Goal: Information Seeking & Learning: Learn about a topic

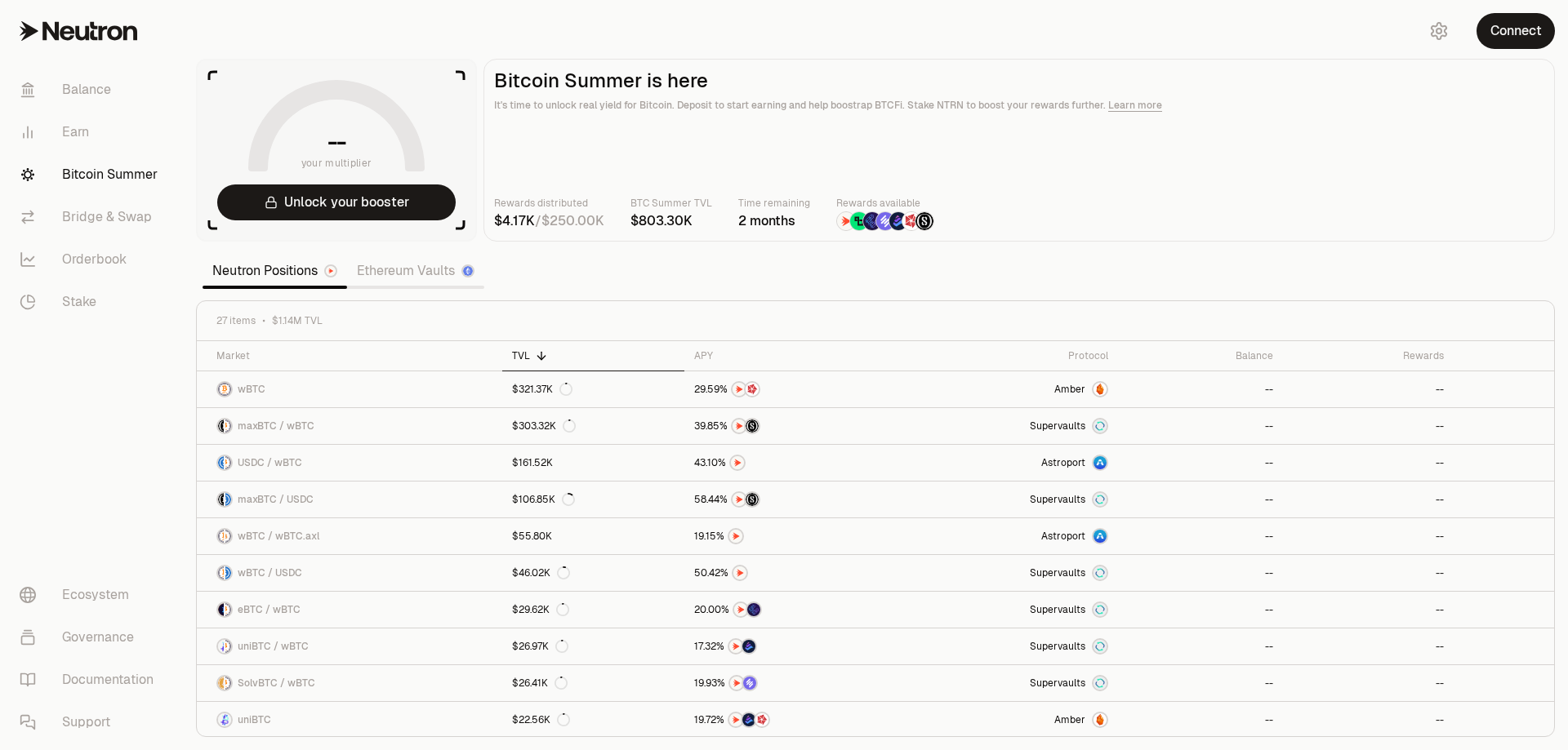
click at [441, 267] on link "Ethereum Vaults" at bounding box center [415, 271] width 137 height 33
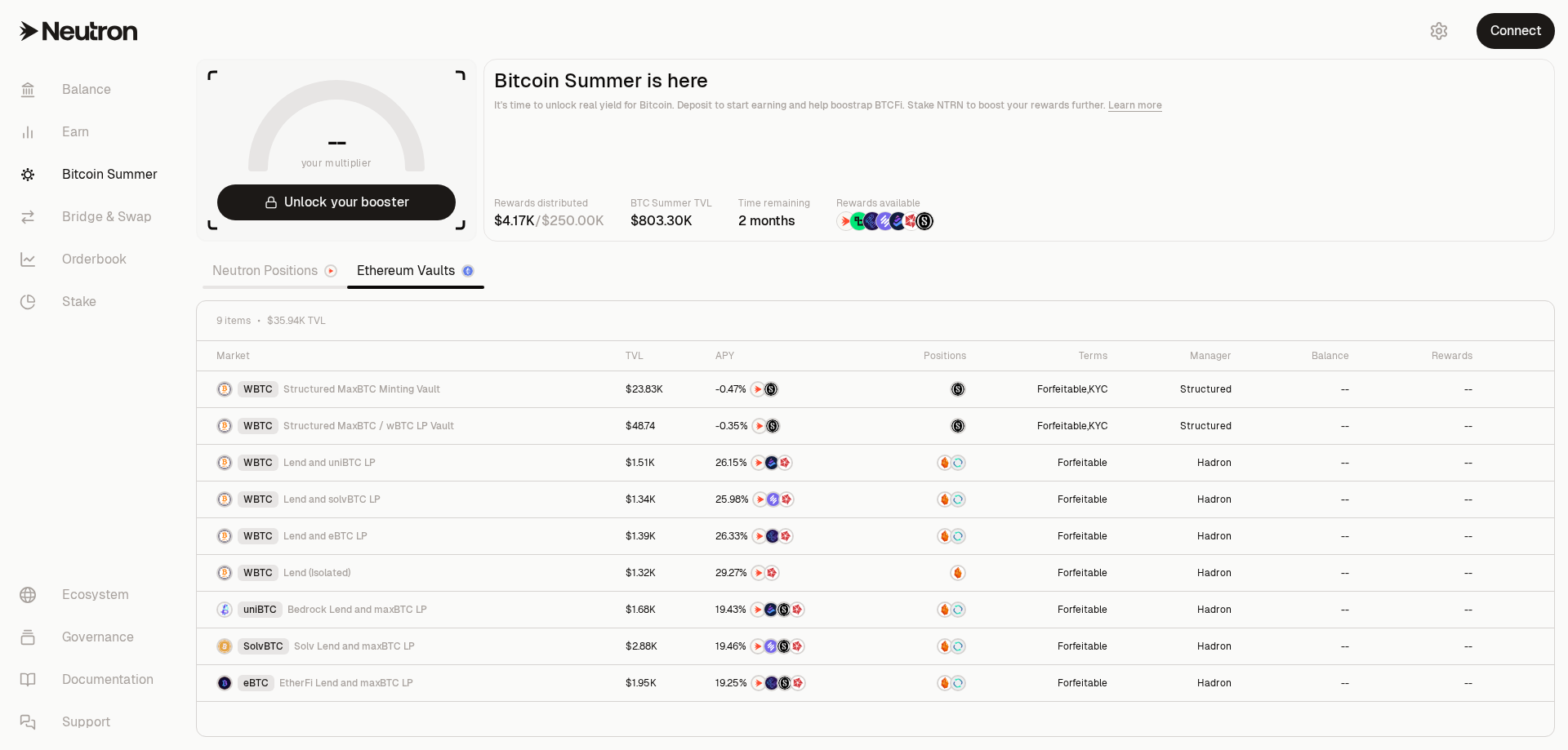
click at [271, 270] on link "Neutron Positions" at bounding box center [275, 271] width 145 height 33
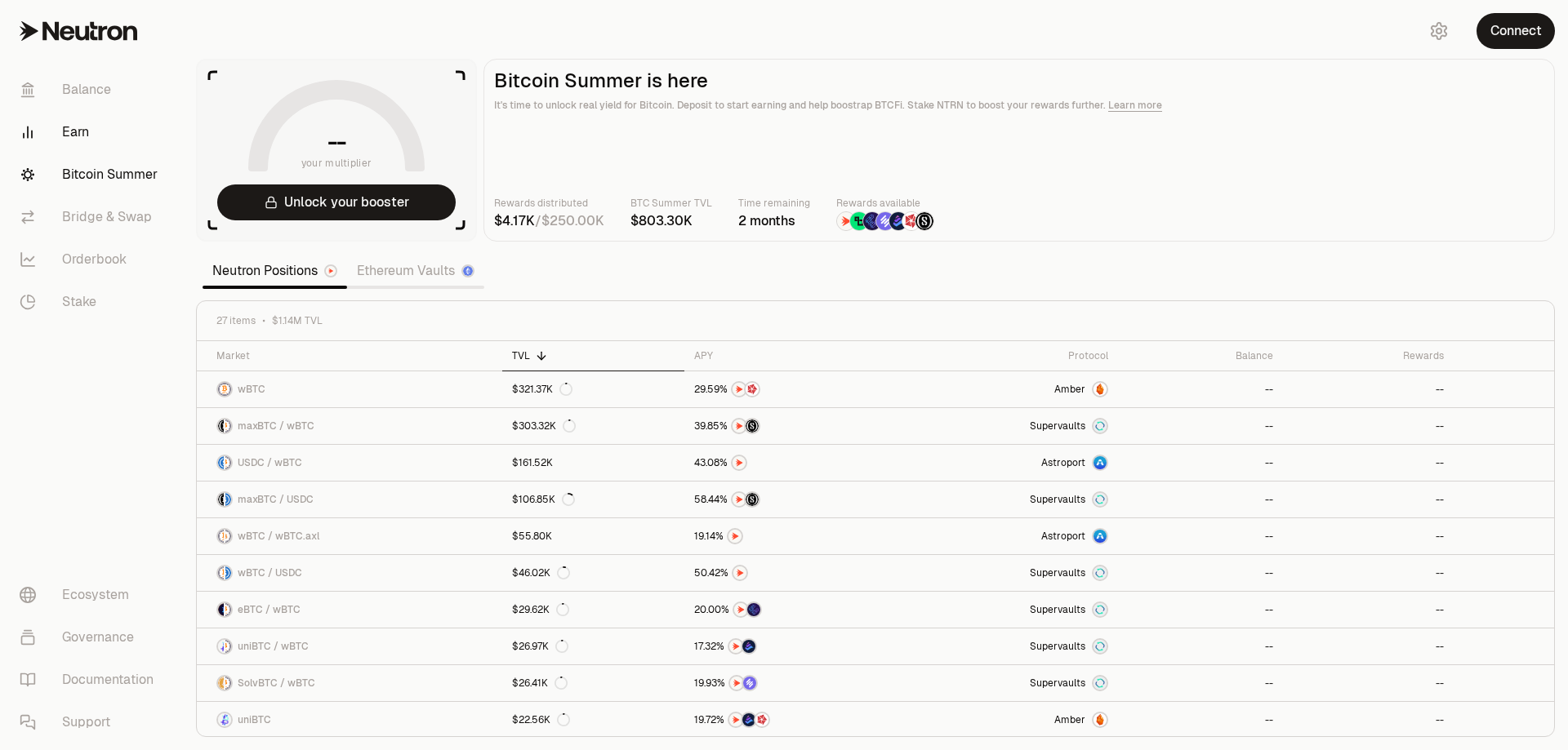
click at [72, 117] on link "Earn" at bounding box center [92, 132] width 170 height 42
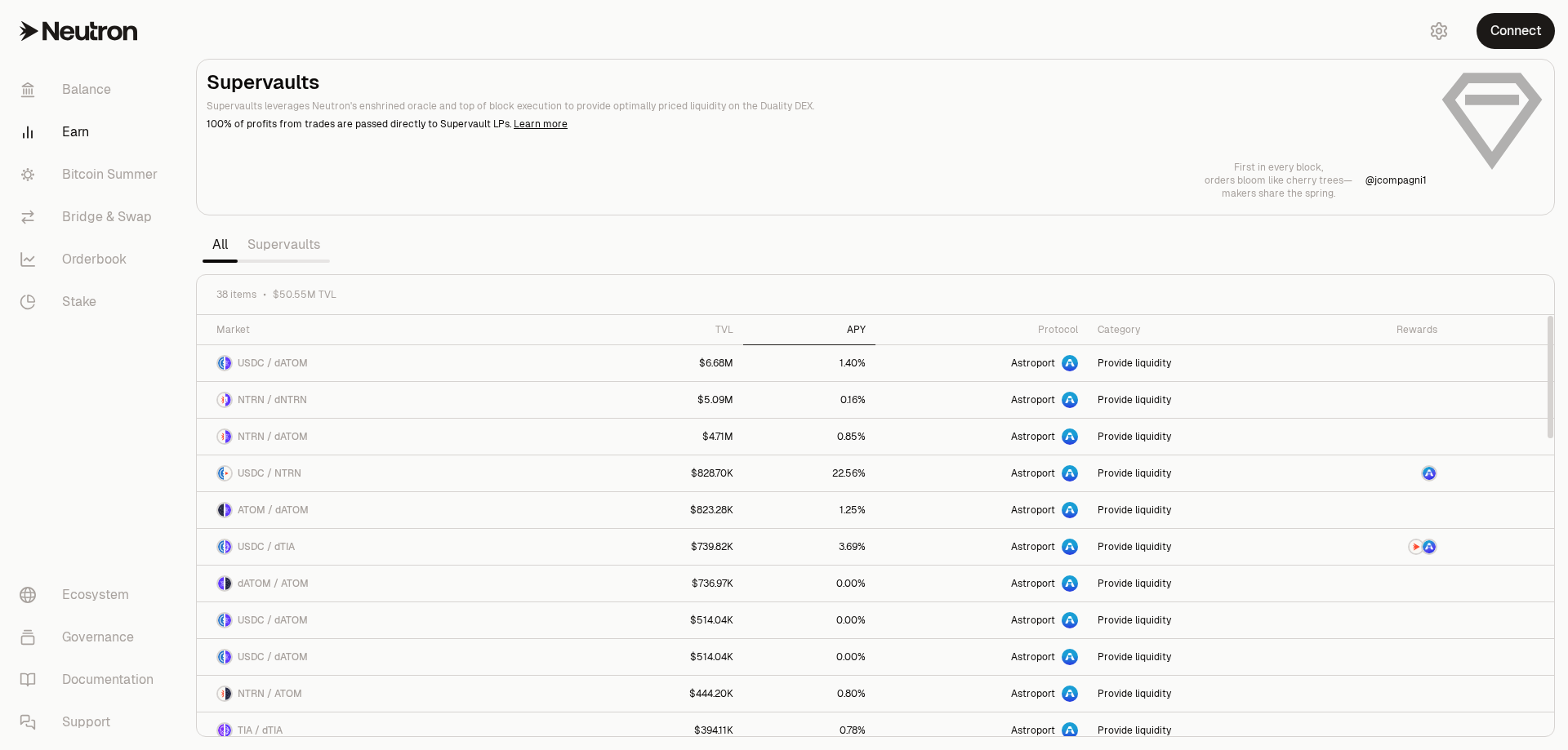
click at [843, 331] on div "APY" at bounding box center [809, 330] width 113 height 13
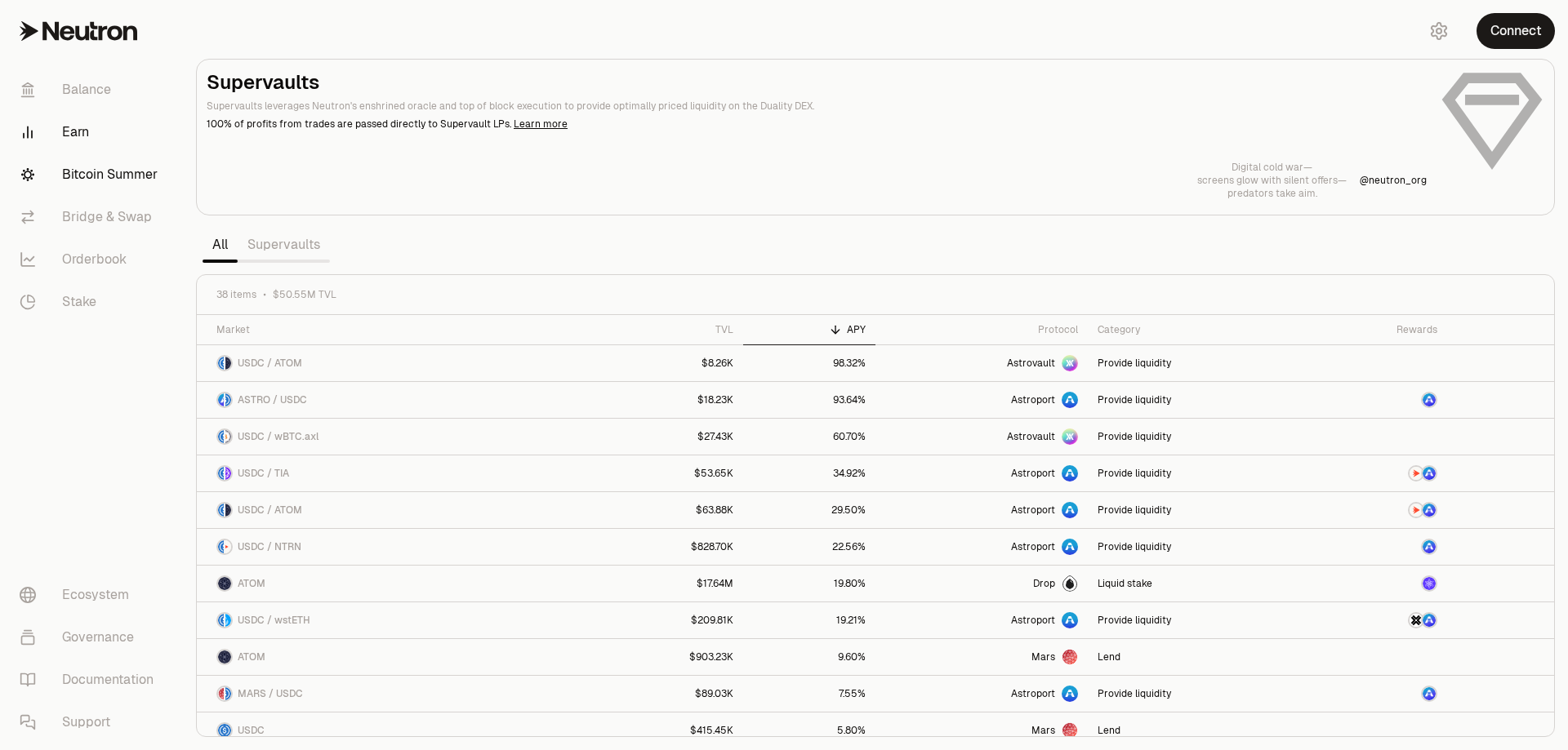
click at [113, 172] on link "Bitcoin Summer" at bounding box center [92, 174] width 170 height 42
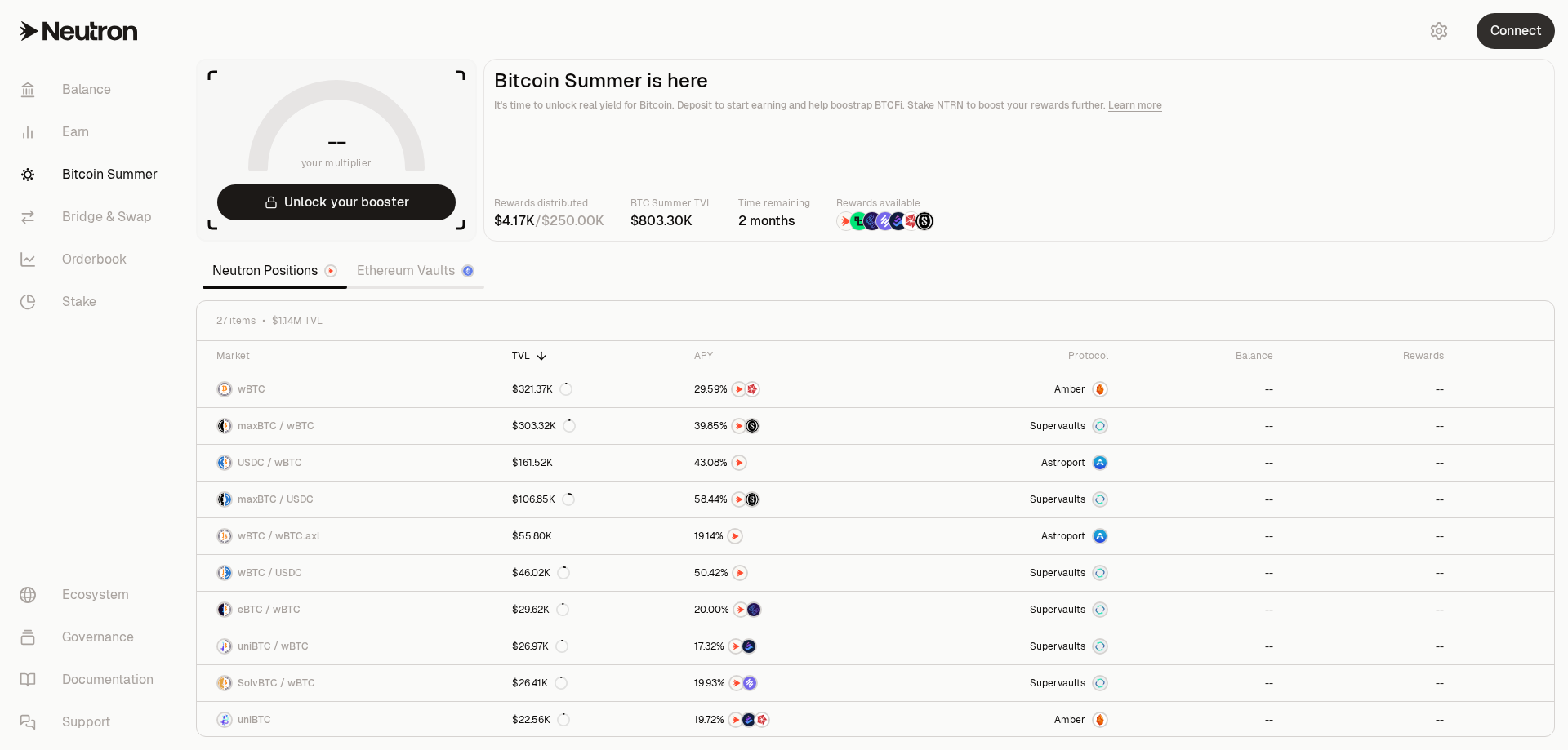
click at [1507, 35] on button "Connect" at bounding box center [1515, 31] width 78 height 36
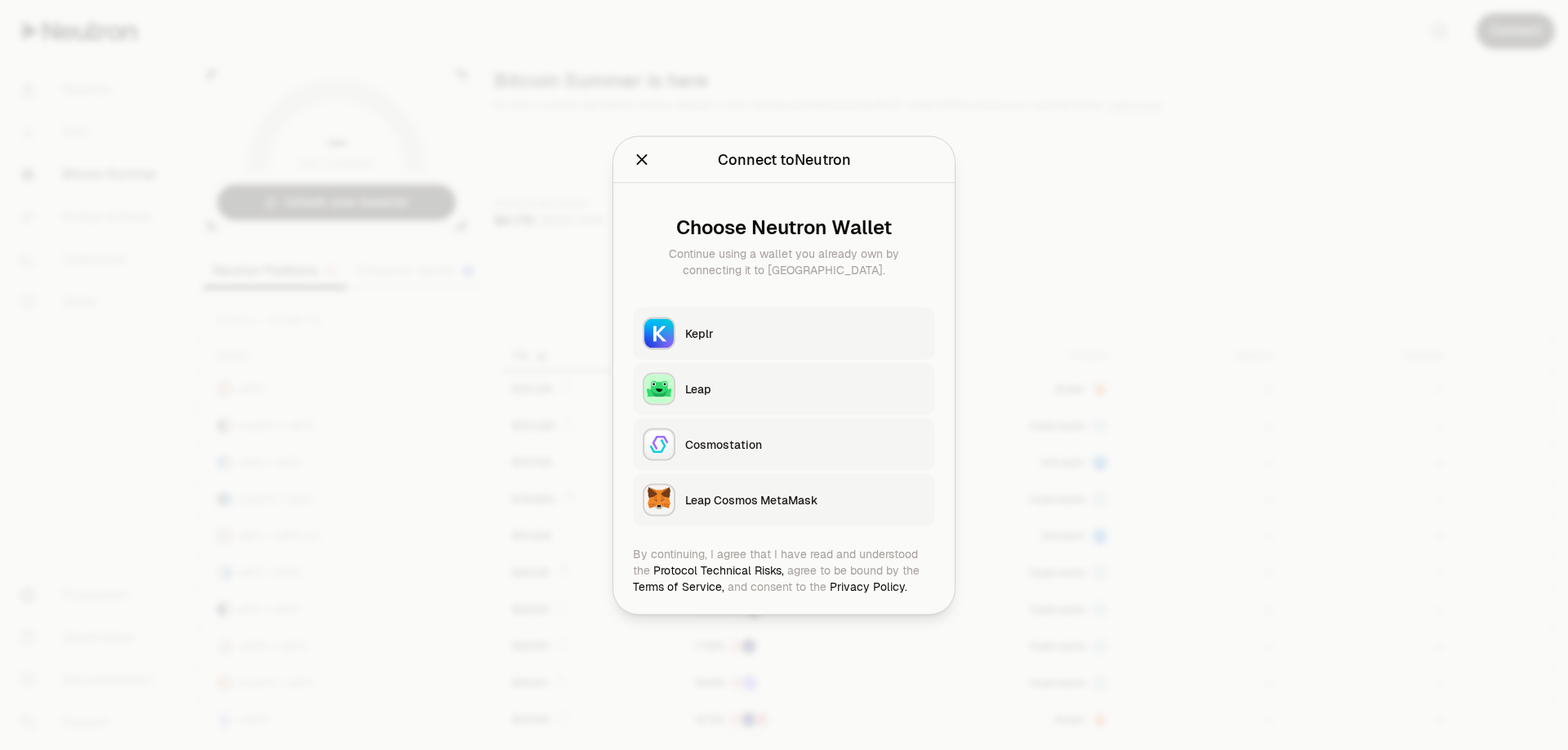
click at [440, 97] on div at bounding box center [784, 375] width 1568 height 750
